Goal: Task Accomplishment & Management: Use online tool/utility

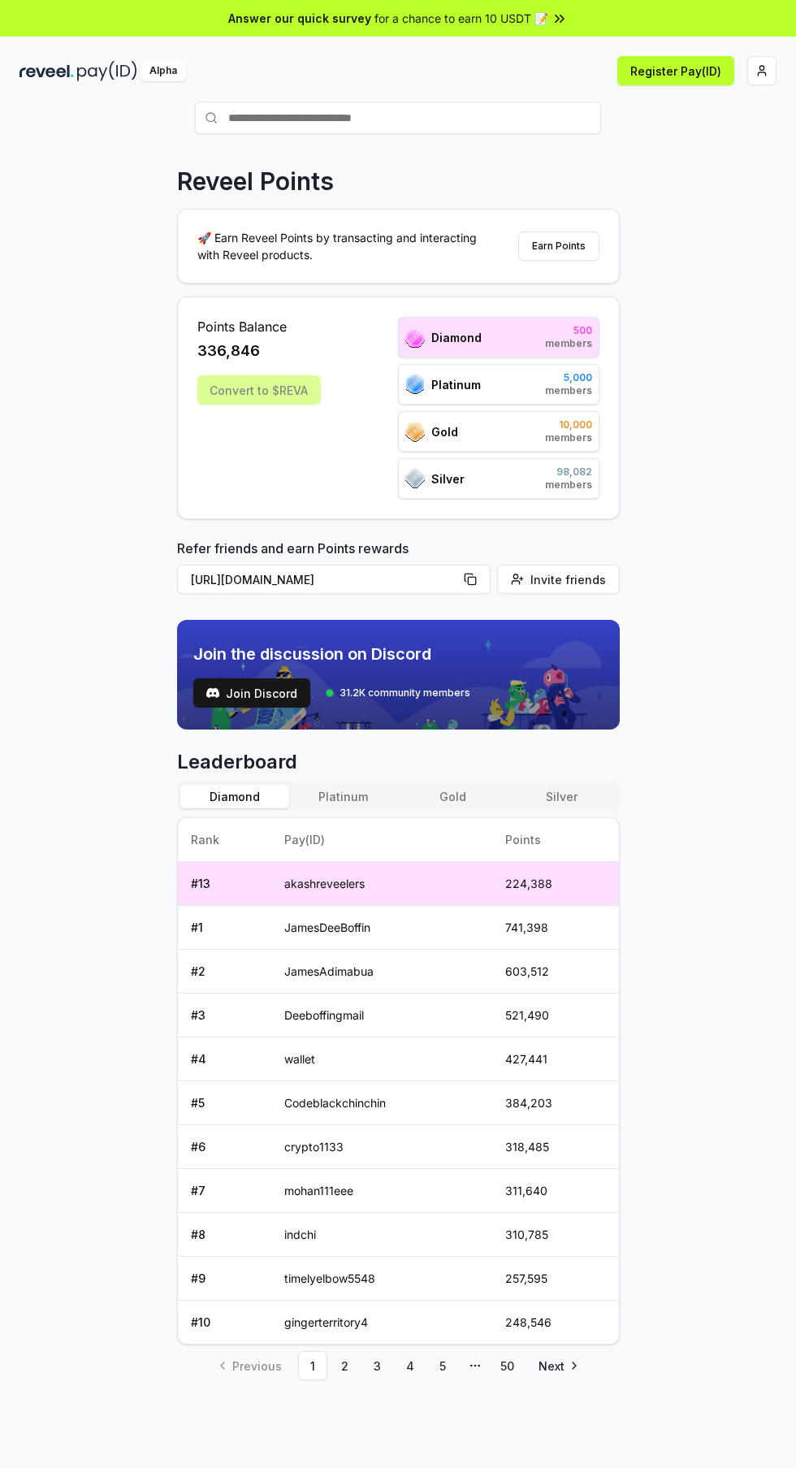
click at [357, 790] on button "Platinum" at bounding box center [343, 797] width 109 height 24
click at [769, 71] on html "Answer our quick survey for a chance to earn 10 USDT 📝 Alpha Register Pay(ID) R…" at bounding box center [398, 734] width 796 height 1468
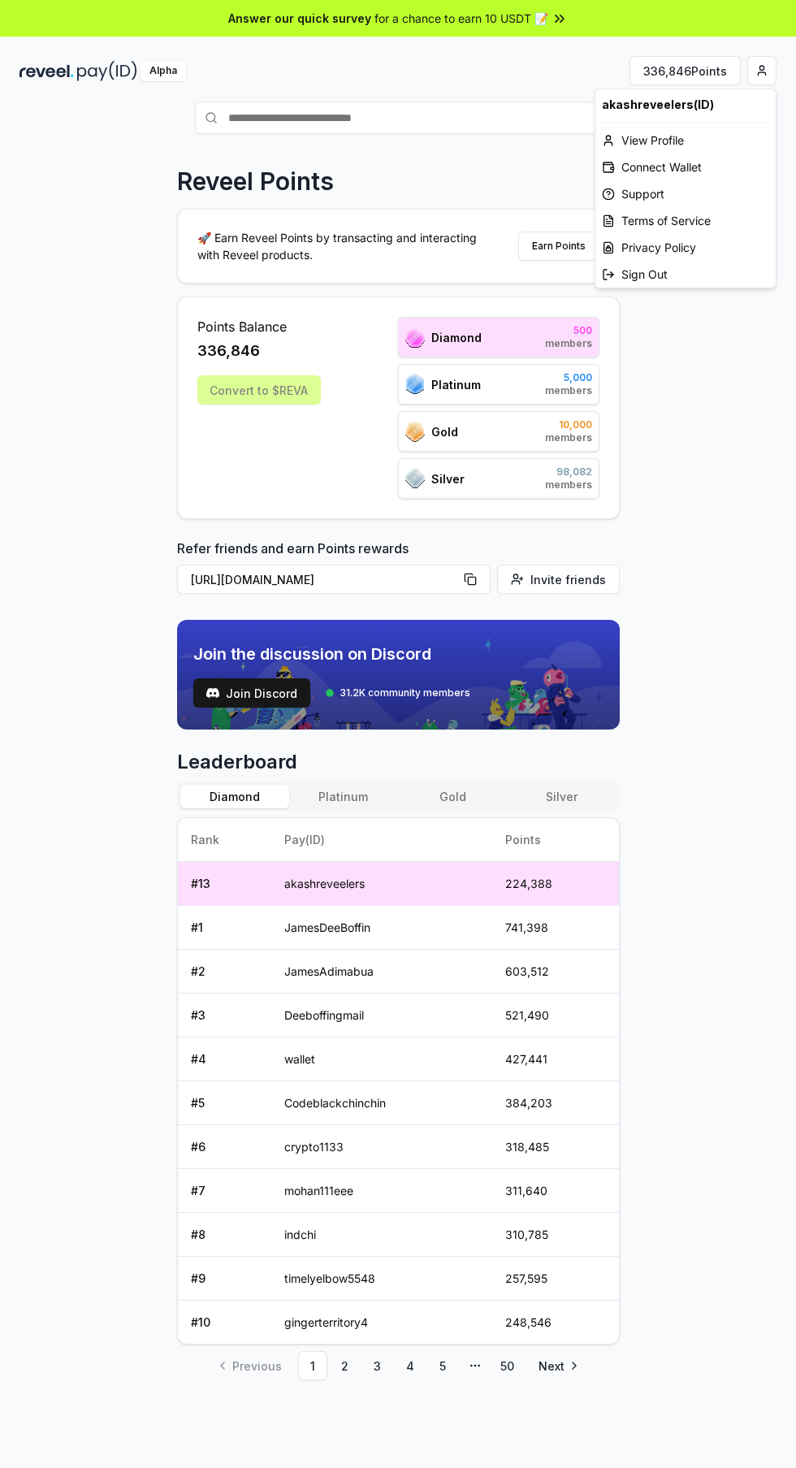
click at [708, 362] on html "Answer our quick survey for a chance to earn 10 USDT 📝 Alpha 336,846 Points Rev…" at bounding box center [398, 734] width 796 height 1468
